Goal: Navigation & Orientation: Go to known website

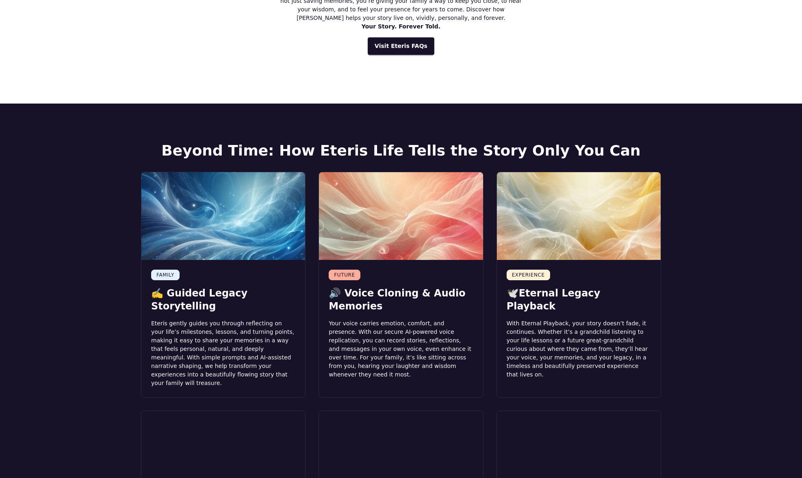
scroll to position [603, 0]
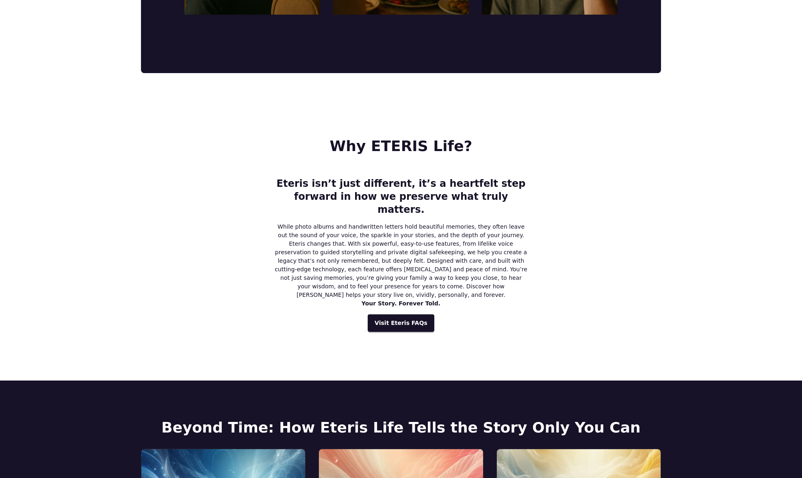
click at [392, 319] on span "Visit Eteris FAQs" at bounding box center [401, 323] width 53 height 9
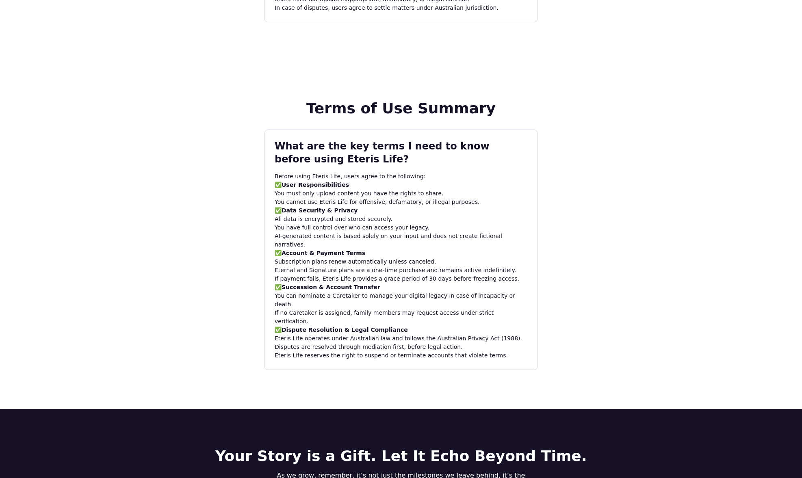
scroll to position [2815, 0]
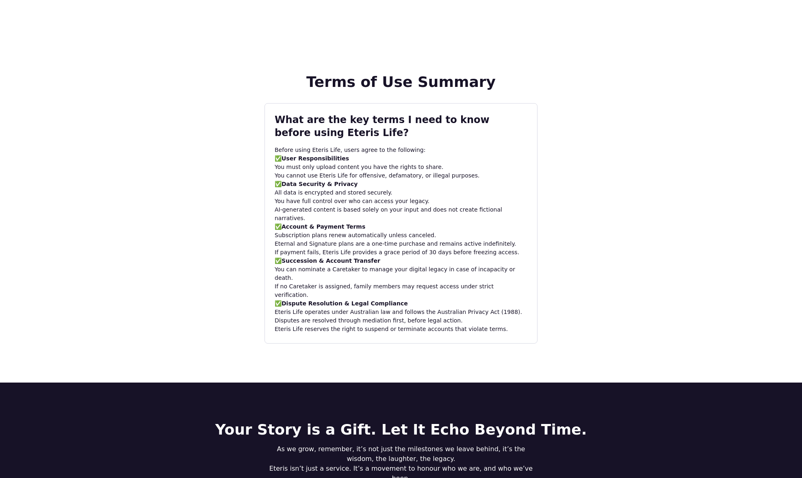
scroll to position [2605, 0]
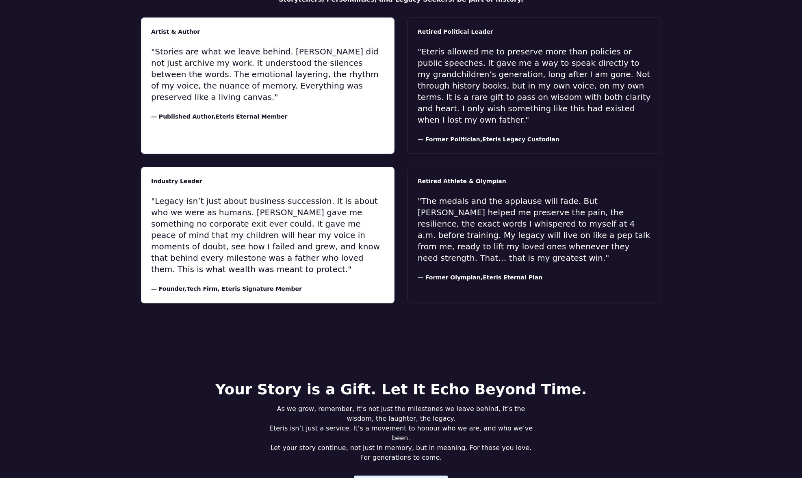
scroll to position [1873, 0]
